Goal: Navigation & Orientation: Find specific page/section

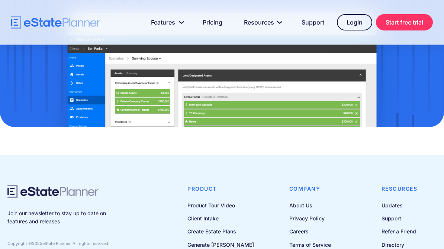
scroll to position [613, 0]
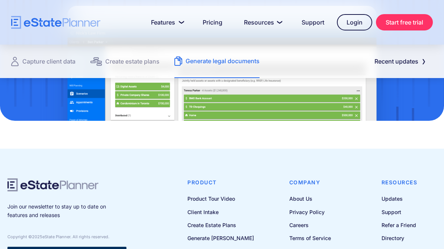
scroll to position [1081, 0]
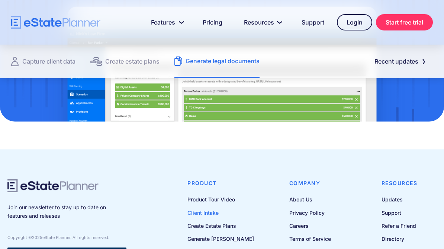
click at [217, 208] on link "Client Intake" at bounding box center [220, 212] width 67 height 9
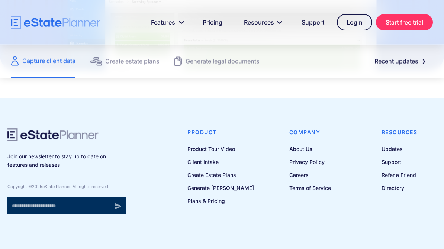
scroll to position [1090, 0]
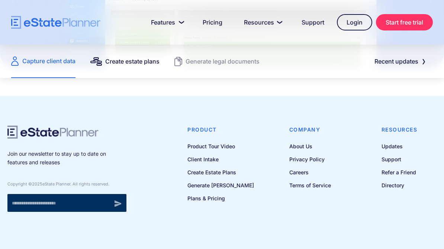
click at [156, 64] on div "Create estate plans" at bounding box center [132, 61] width 54 height 10
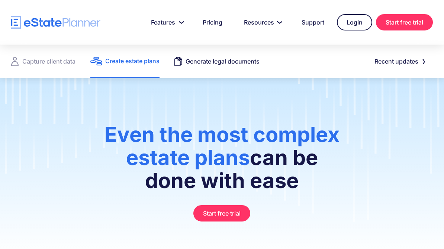
click at [242, 62] on div "Generate legal documents" at bounding box center [223, 61] width 74 height 10
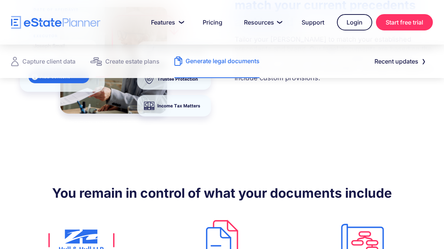
scroll to position [536, 0]
